Goal: Navigation & Orientation: Find specific page/section

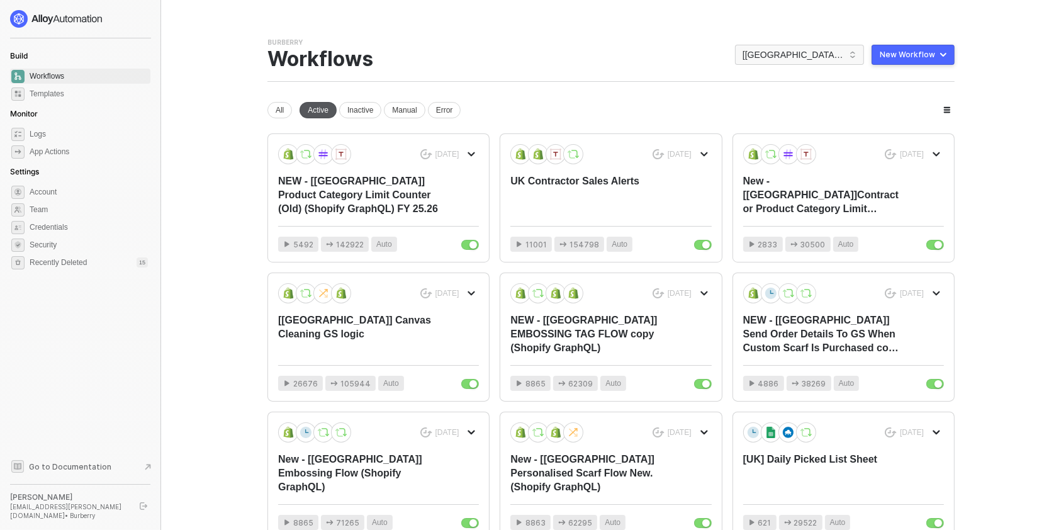
click at [326, 108] on div "Active" at bounding box center [317, 110] width 37 height 16
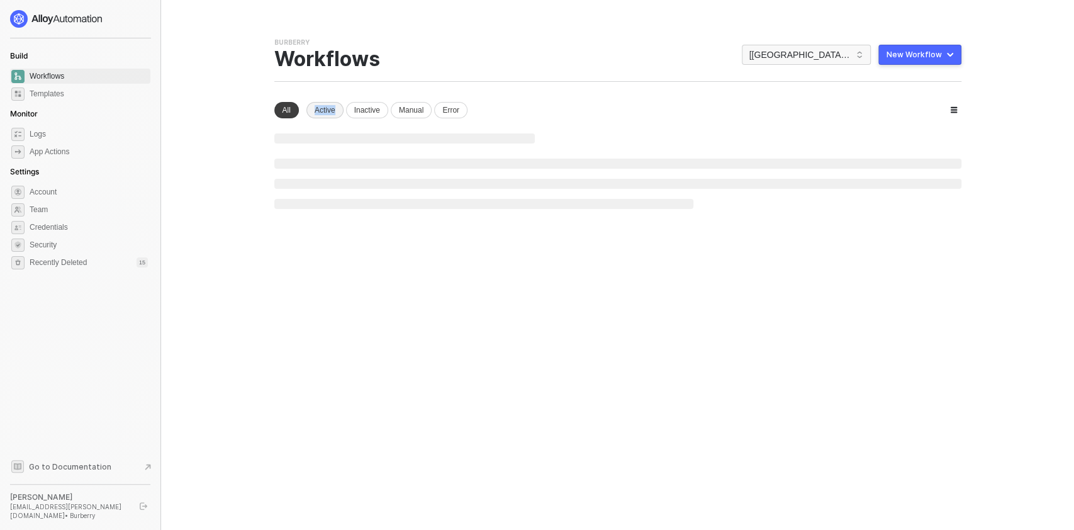
click at [326, 108] on div "Active" at bounding box center [324, 110] width 37 height 16
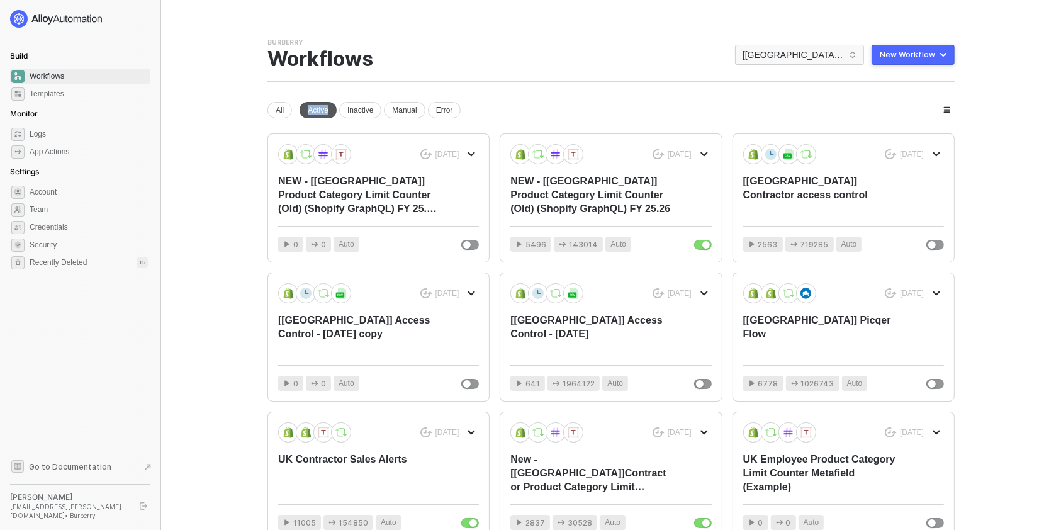
click at [315, 109] on div "Active" at bounding box center [317, 110] width 37 height 16
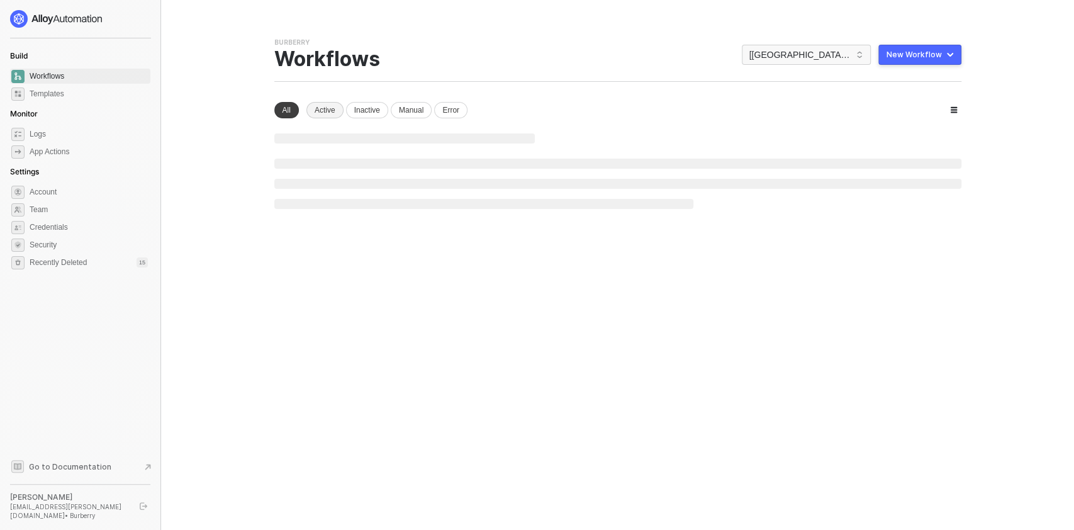
click at [315, 109] on div "Active" at bounding box center [324, 110] width 37 height 16
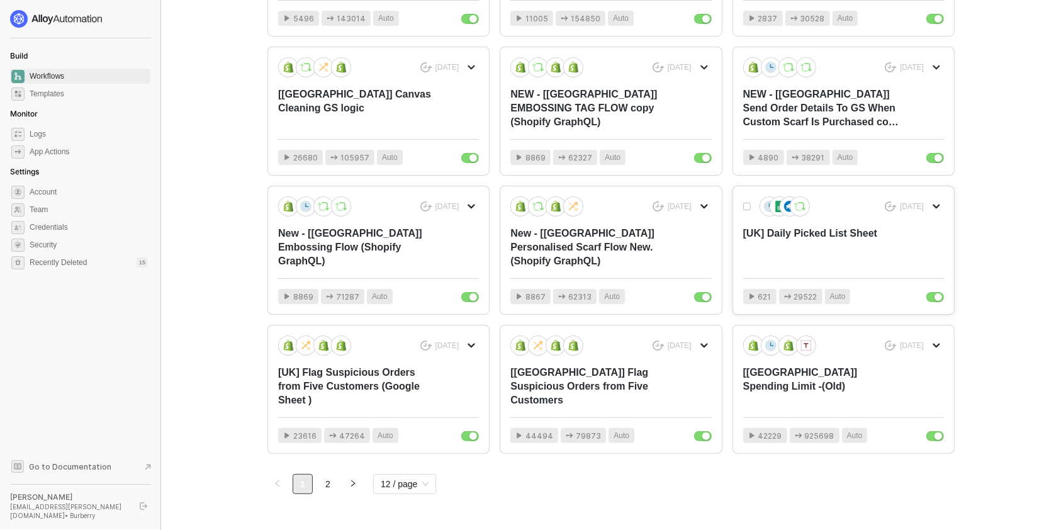
scroll to position [257, 0]
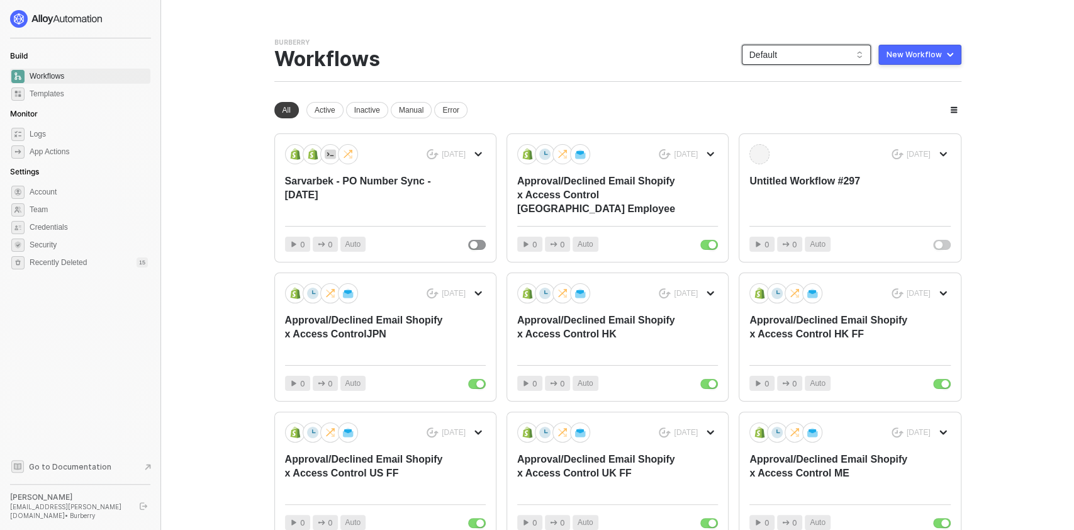
click at [825, 54] on span "Default" at bounding box center [806, 54] width 114 height 19
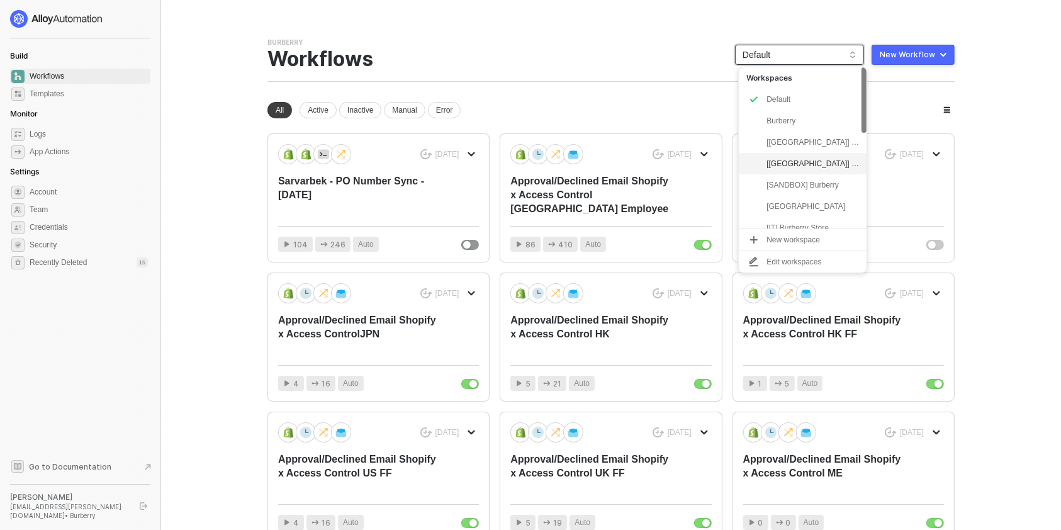
click at [795, 164] on div "[[GEOGRAPHIC_DATA]] Burberry" at bounding box center [812, 163] width 92 height 15
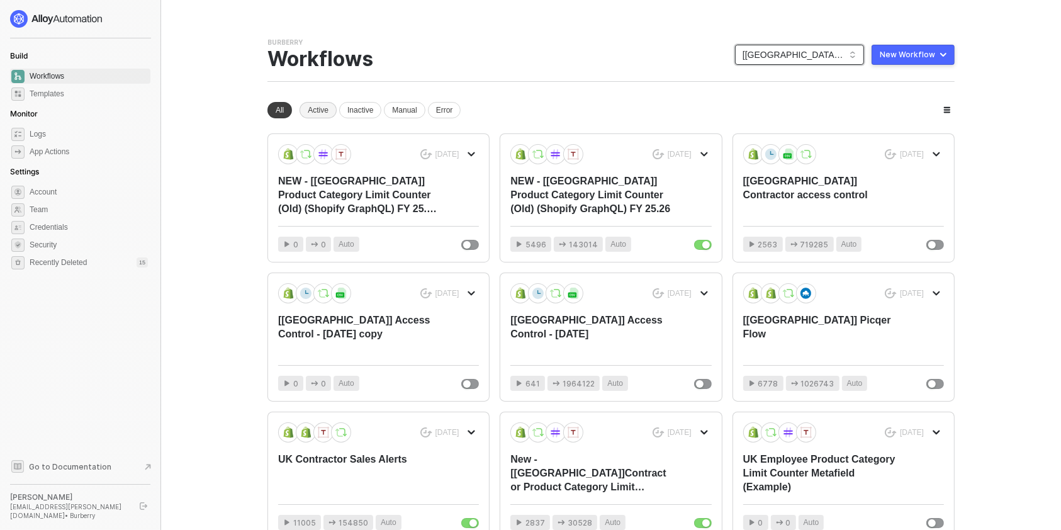
click at [314, 115] on div "Active" at bounding box center [317, 110] width 37 height 16
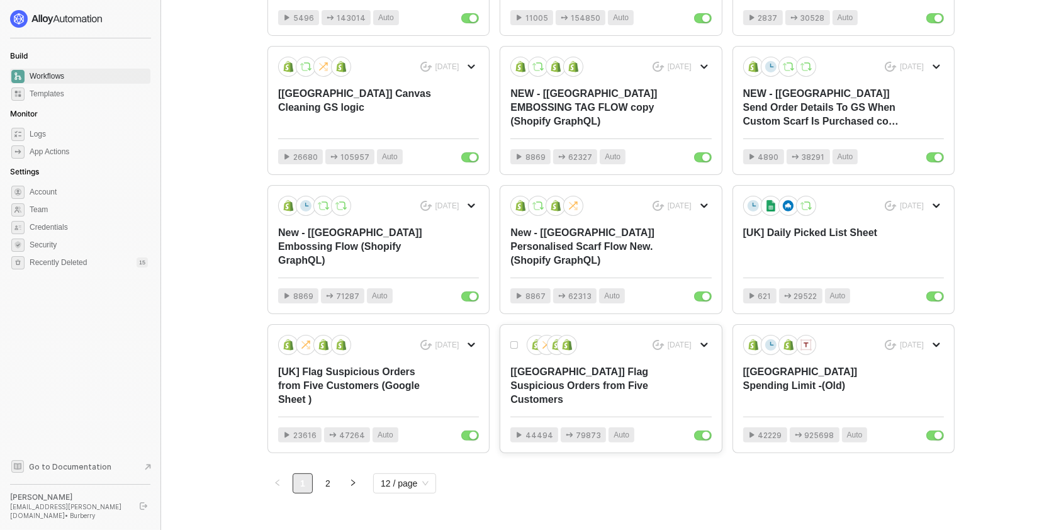
scroll to position [252, 0]
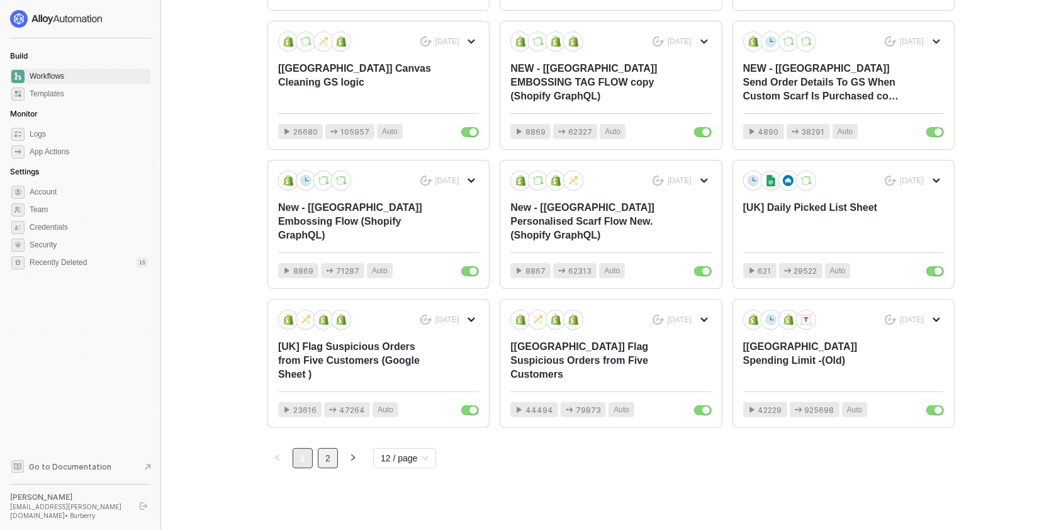
click at [333, 462] on link "2" at bounding box center [327, 458] width 19 height 19
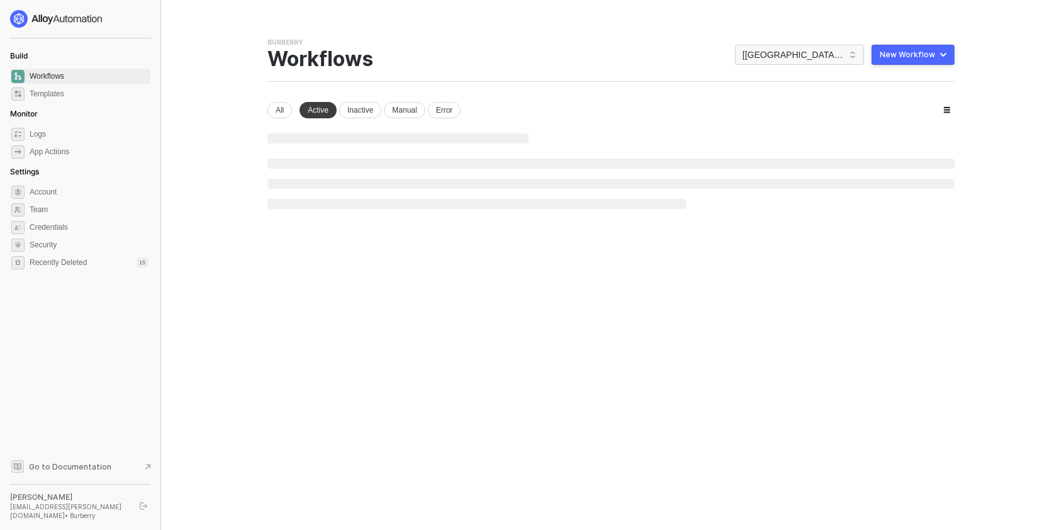
scroll to position [0, 0]
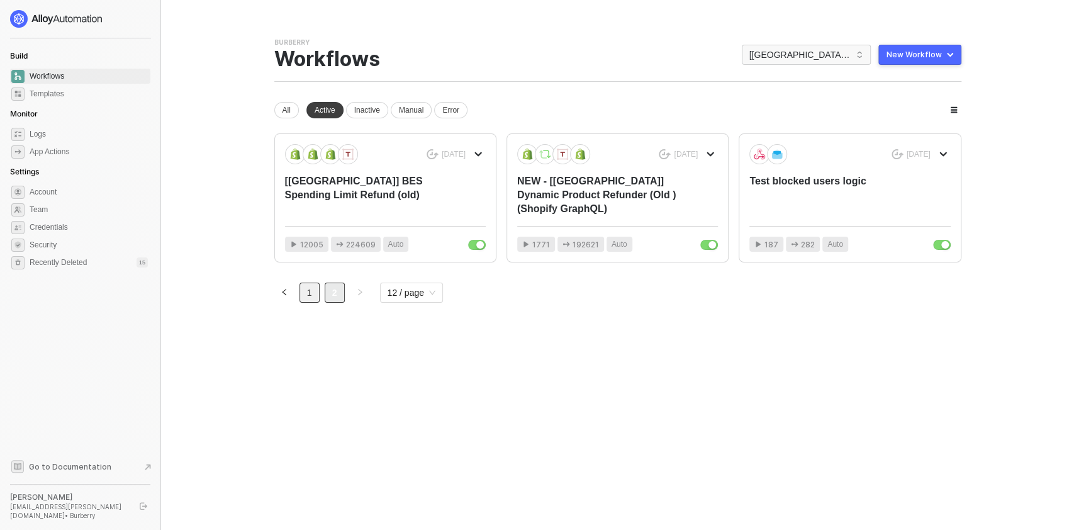
click at [307, 292] on link "1" at bounding box center [309, 292] width 19 height 19
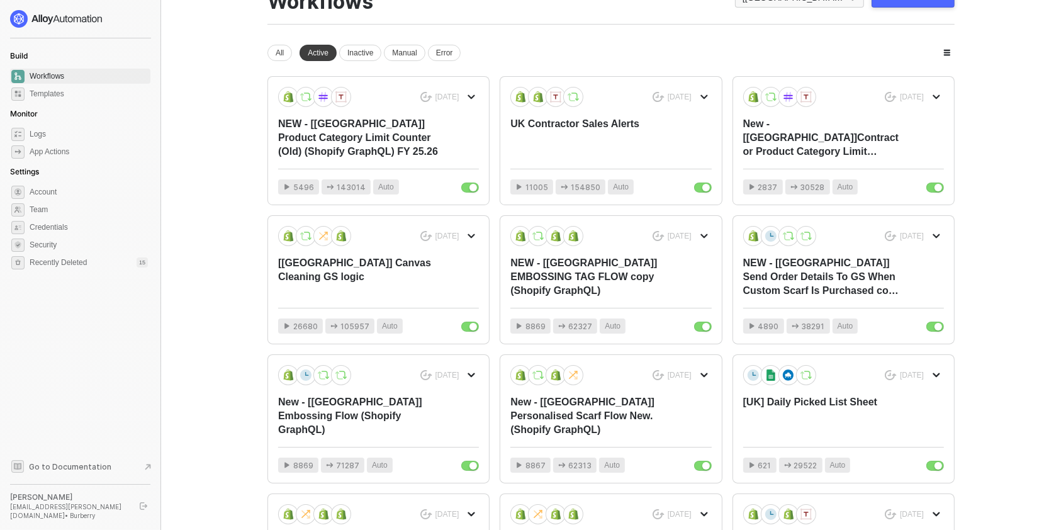
scroll to position [84, 0]
